Goal: Check status: Check status

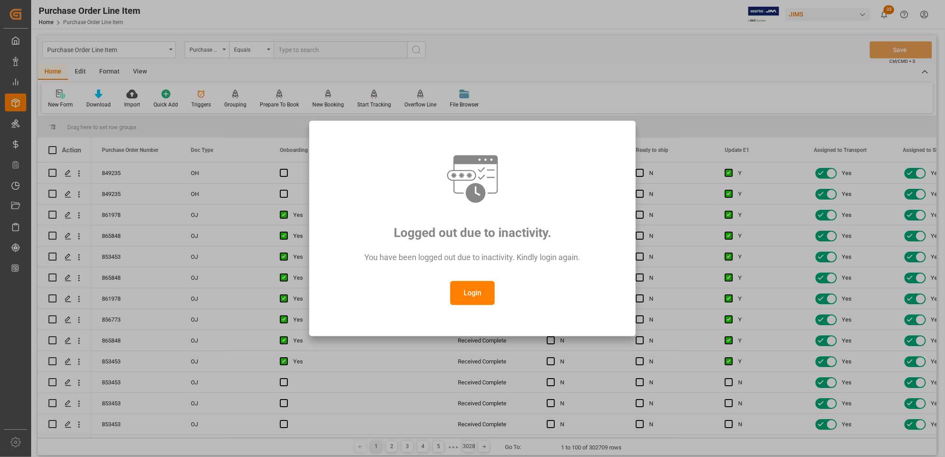
click at [471, 296] on button "Login" at bounding box center [472, 293] width 45 height 24
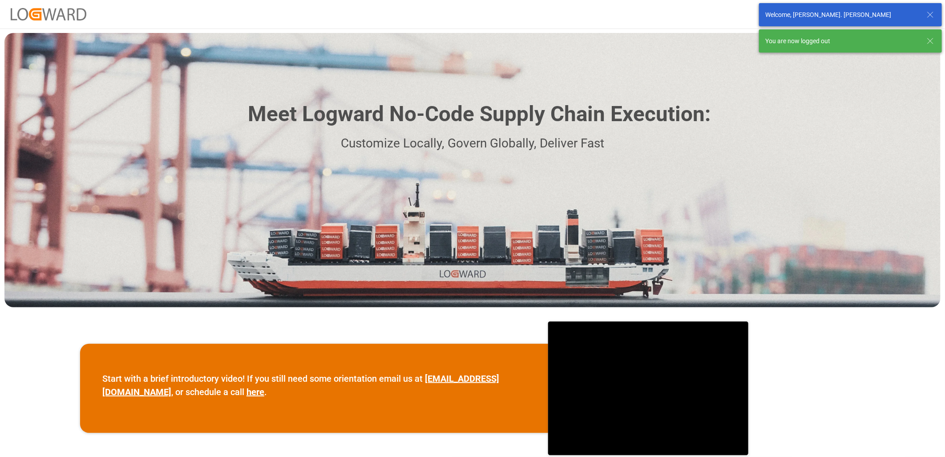
click at [766, 132] on div "Meet Logward No-Code Supply Chain Execution: Customize Locally, Govern Globally…" at bounding box center [472, 170] width 936 height 274
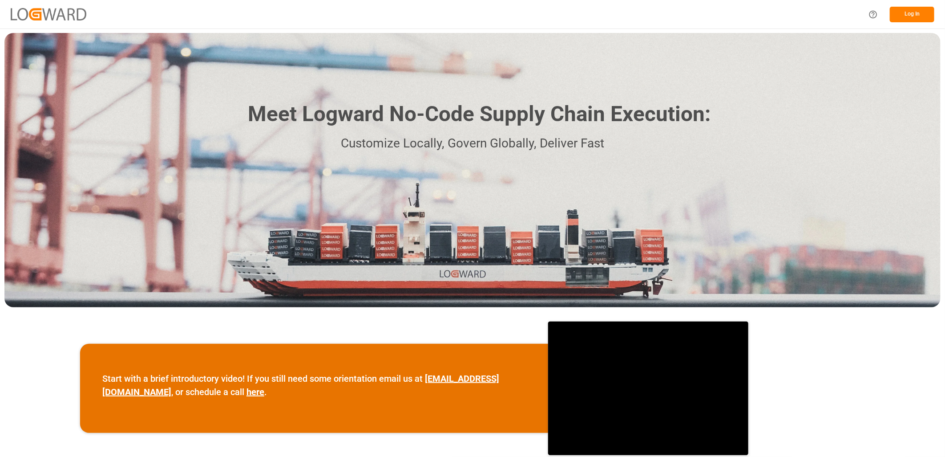
click at [920, 16] on button "Log In" at bounding box center [912, 15] width 45 height 16
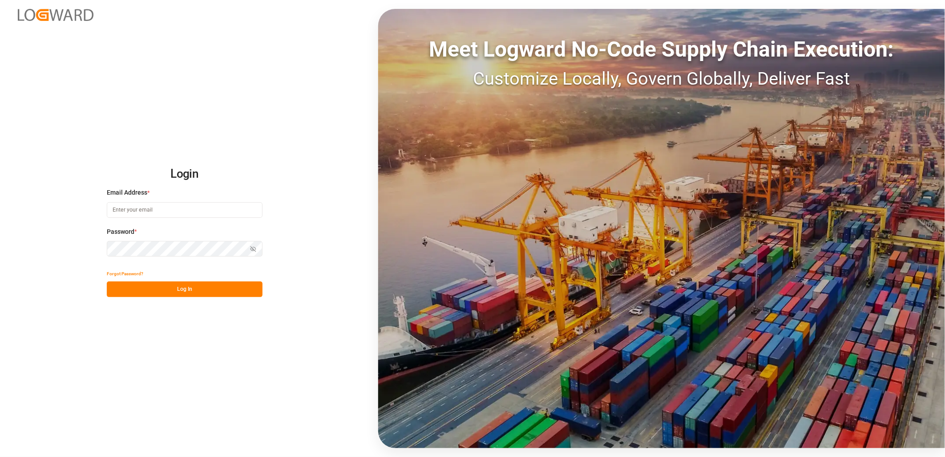
type input "[PERSON_NAME][EMAIL_ADDRESS][PERSON_NAME][DOMAIN_NAME]"
click at [194, 287] on button "Log In" at bounding box center [185, 289] width 156 height 16
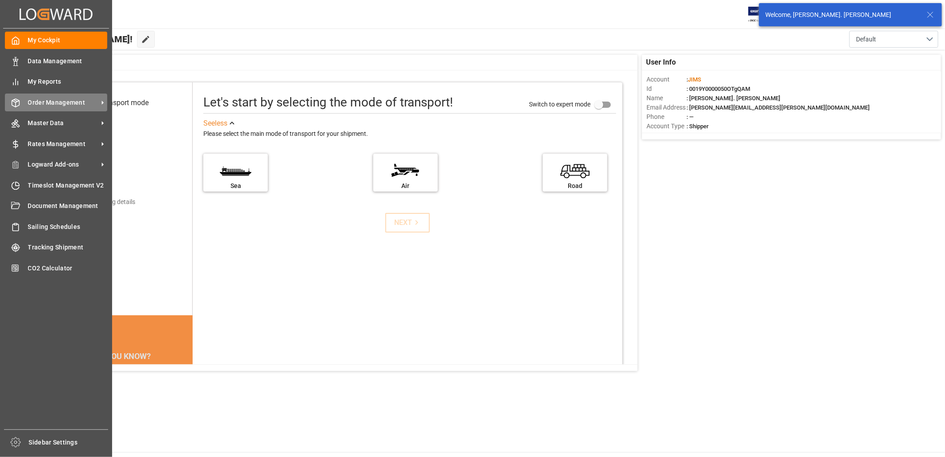
click at [77, 103] on span "Order Management" at bounding box center [63, 102] width 70 height 9
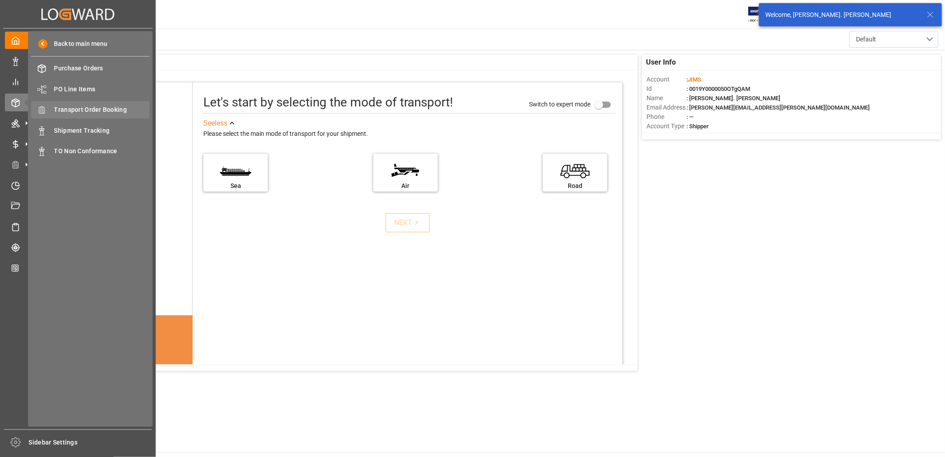
click at [112, 108] on span "Transport Order Booking" at bounding box center [102, 109] width 96 height 9
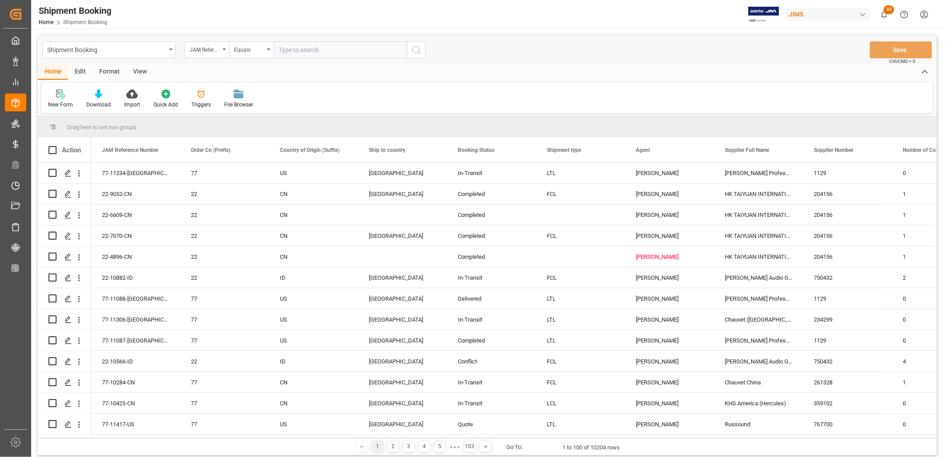
click at [286, 50] on input "text" at bounding box center [341, 49] width 134 height 17
type input "77-10361-CN"
click at [414, 47] on icon "search button" at bounding box center [416, 50] width 11 height 11
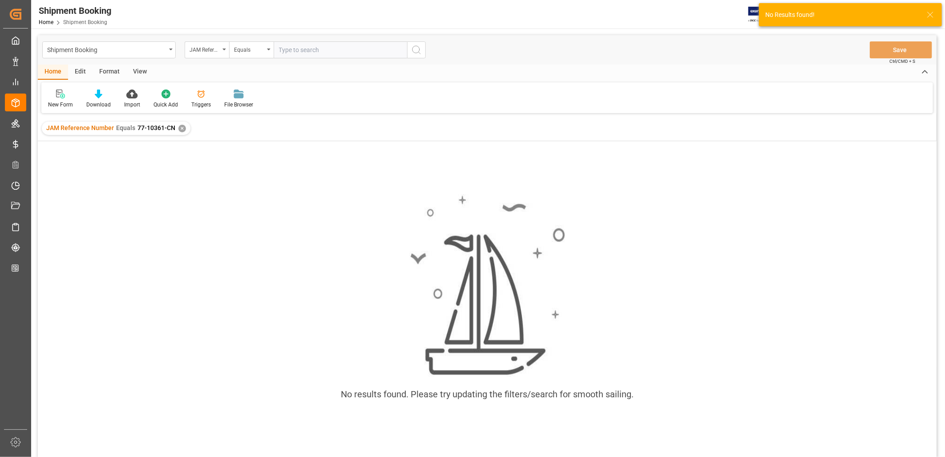
click at [178, 128] on div "✕" at bounding box center [182, 129] width 8 height 8
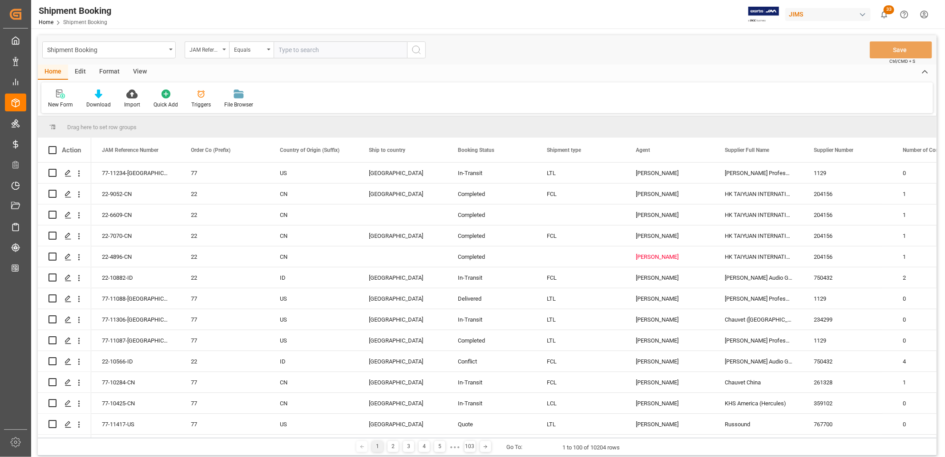
click at [277, 49] on input "text" at bounding box center [341, 49] width 134 height 17
click at [275, 49] on input "text" at bounding box center [341, 49] width 134 height 17
paste input "77-10361-CN"
type input "77-10361-CN"
click at [416, 49] on icon "search button" at bounding box center [416, 50] width 11 height 11
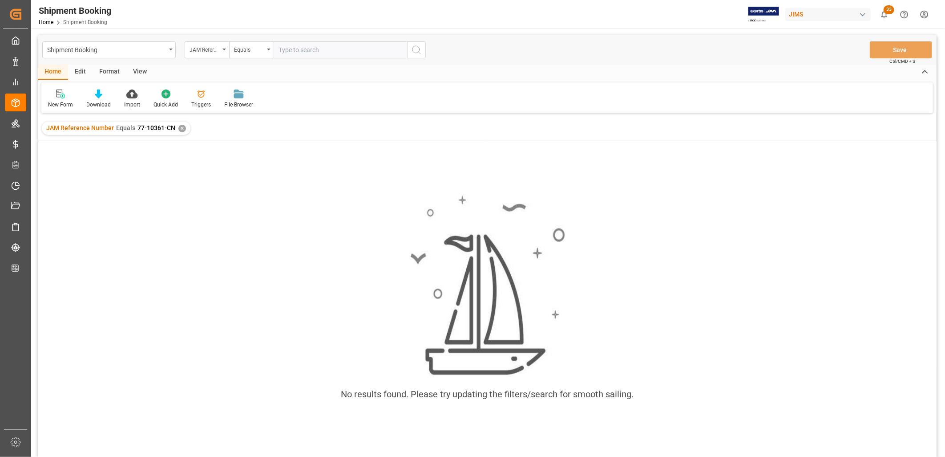
click at [181, 126] on div "✕" at bounding box center [182, 129] width 8 height 8
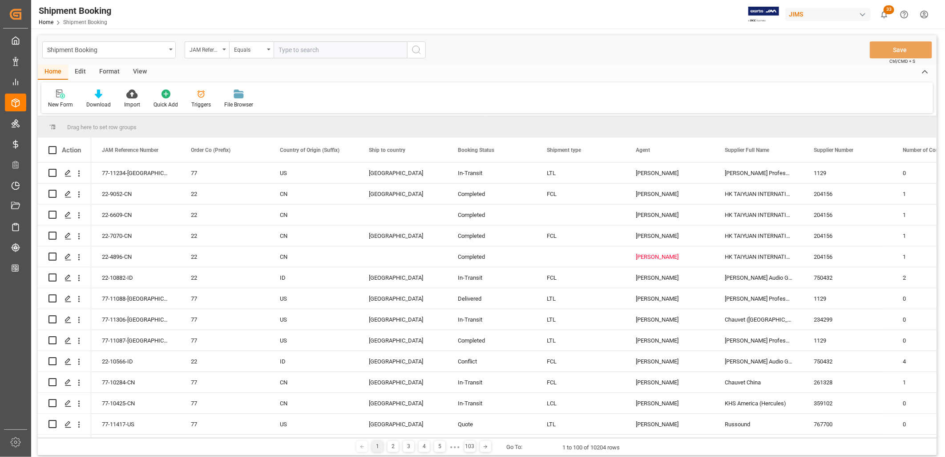
click at [279, 48] on input "text" at bounding box center [341, 49] width 134 height 17
type input "77-10361-CN"
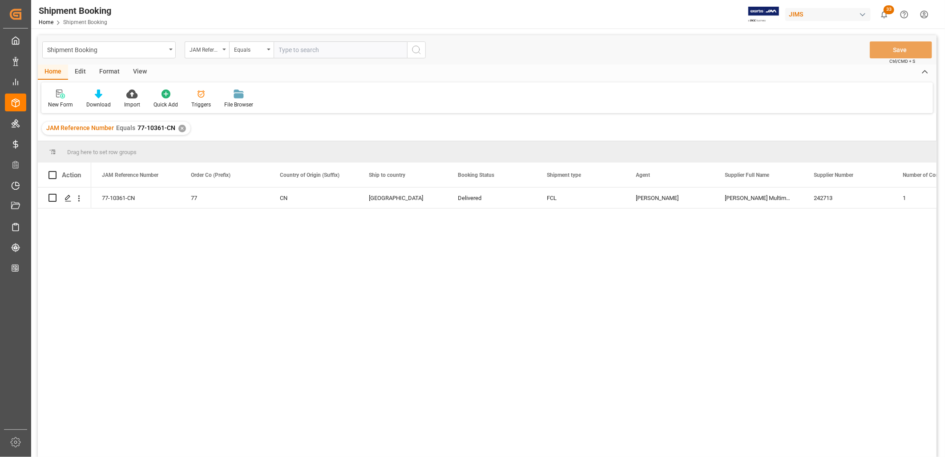
click at [179, 127] on div "✕" at bounding box center [182, 129] width 8 height 8
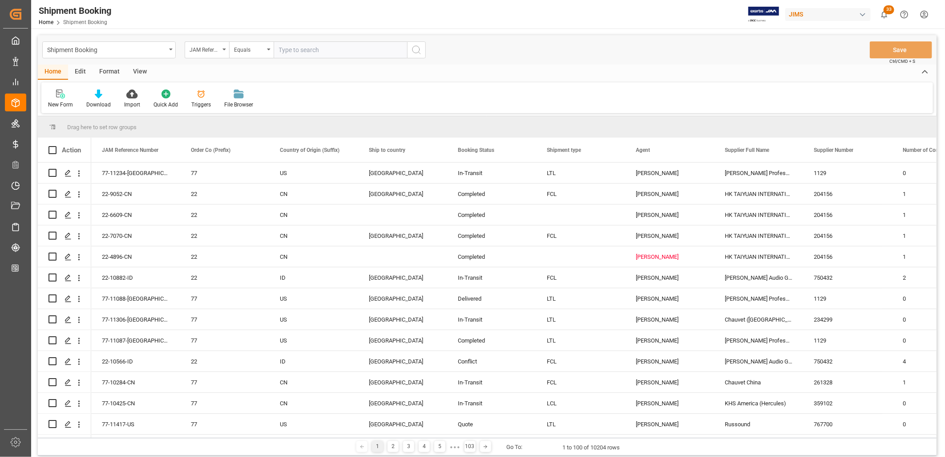
click at [278, 47] on input "text" at bounding box center [341, 49] width 134 height 17
paste input "77-9710-CN"
type input "77-9710-CN"
click at [415, 45] on icon "search button" at bounding box center [416, 50] width 11 height 11
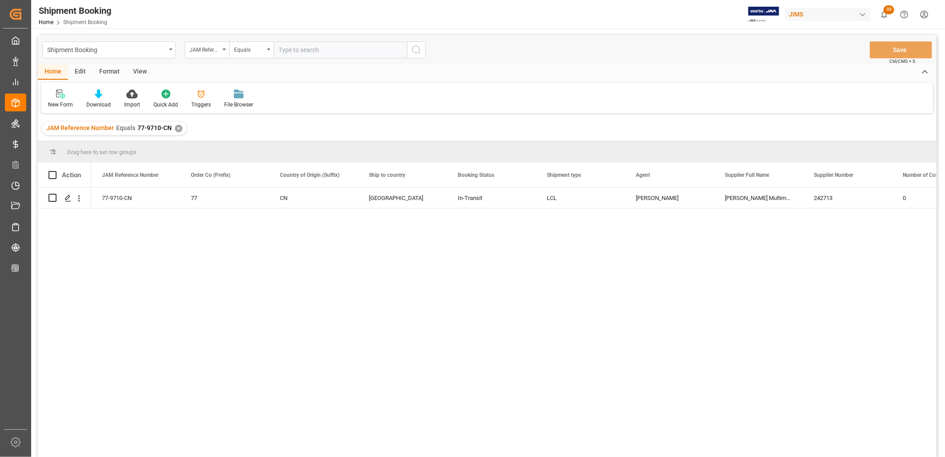
click at [180, 126] on div "✕" at bounding box center [179, 129] width 8 height 8
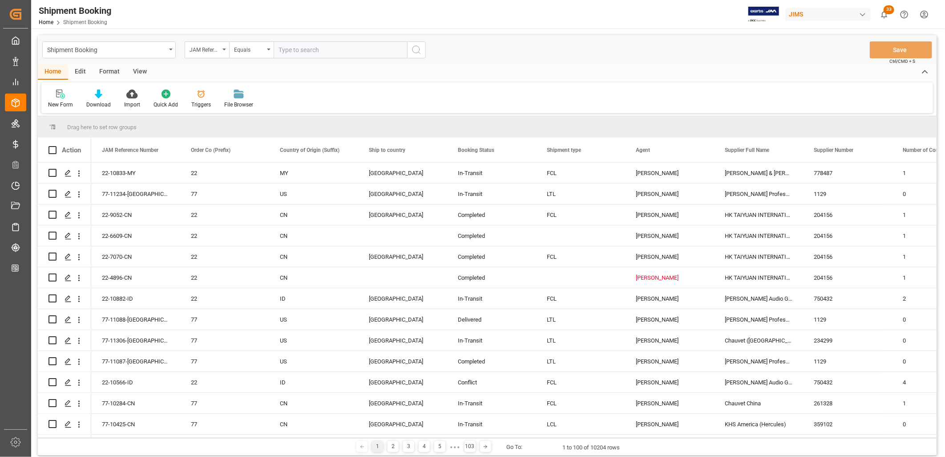
click at [276, 47] on input "text" at bounding box center [341, 49] width 134 height 17
paste input "77-10932-IT"
type input "77-10932-IT"
click at [416, 49] on icon "search button" at bounding box center [416, 50] width 11 height 11
